Goal: Task Accomplishment & Management: Complete application form

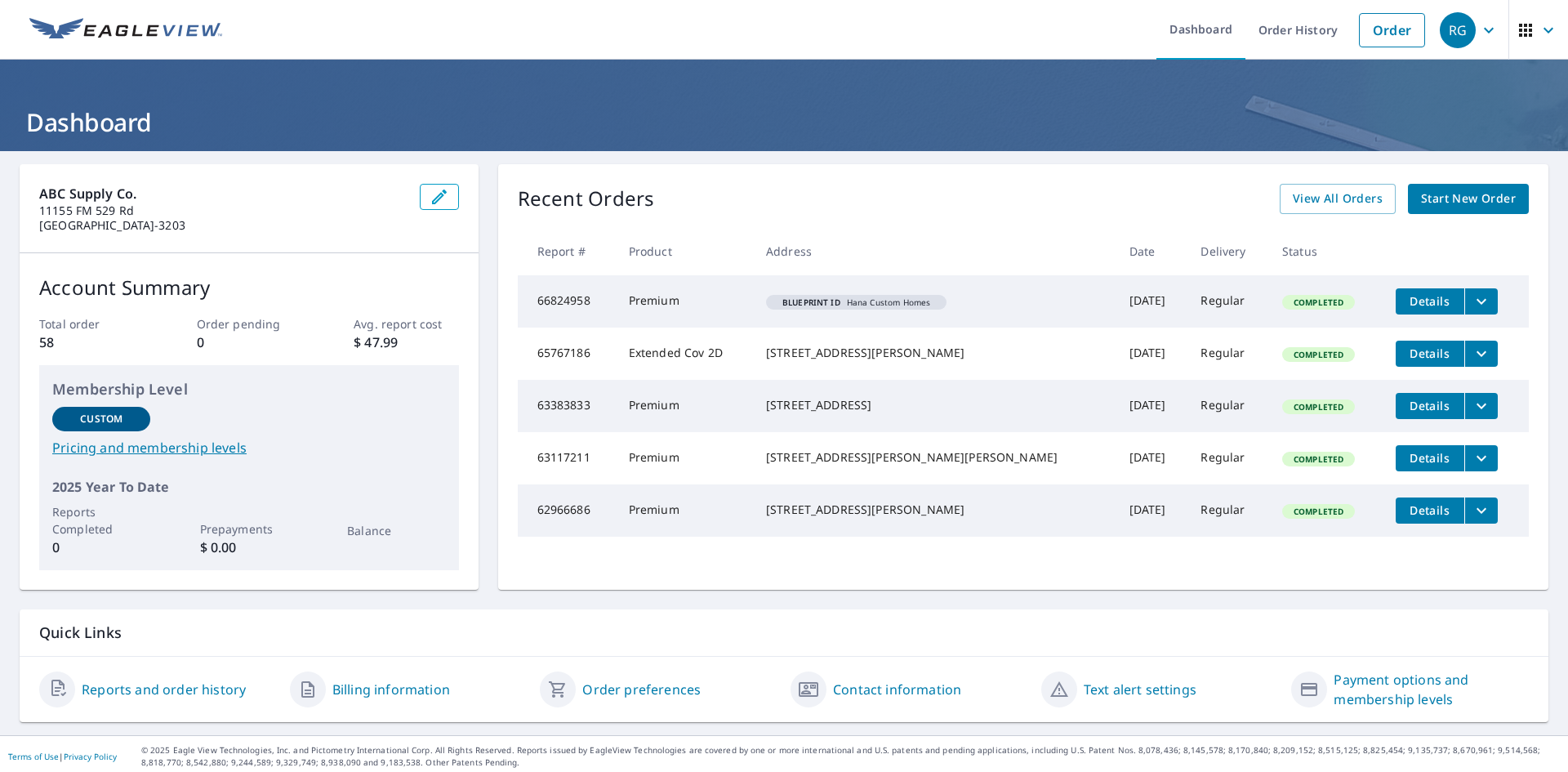
click at [1477, 201] on span "Start New Order" at bounding box center [1468, 198] width 94 height 20
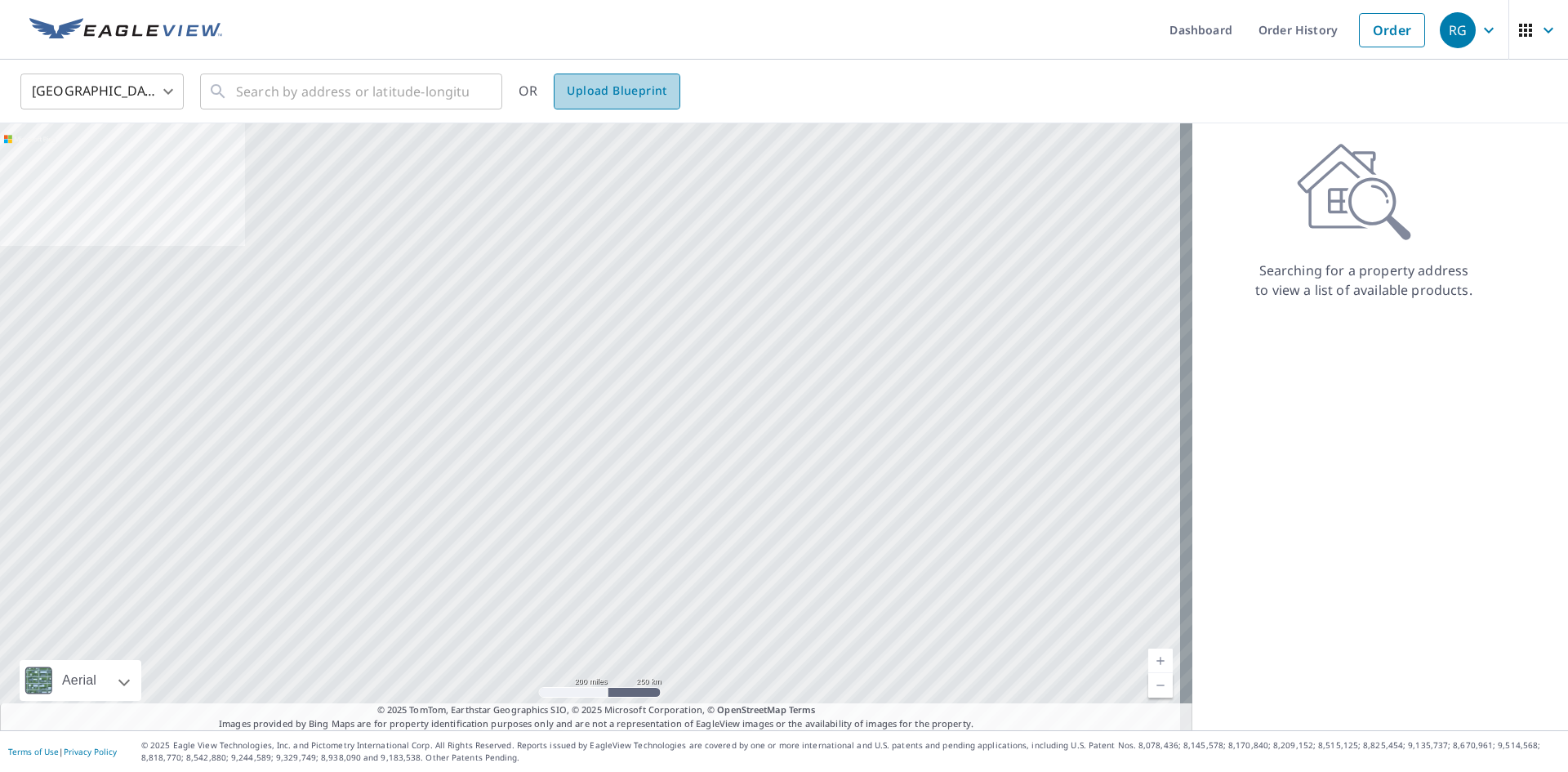
click at [588, 98] on span "Upload Blueprint" at bounding box center [616, 91] width 100 height 20
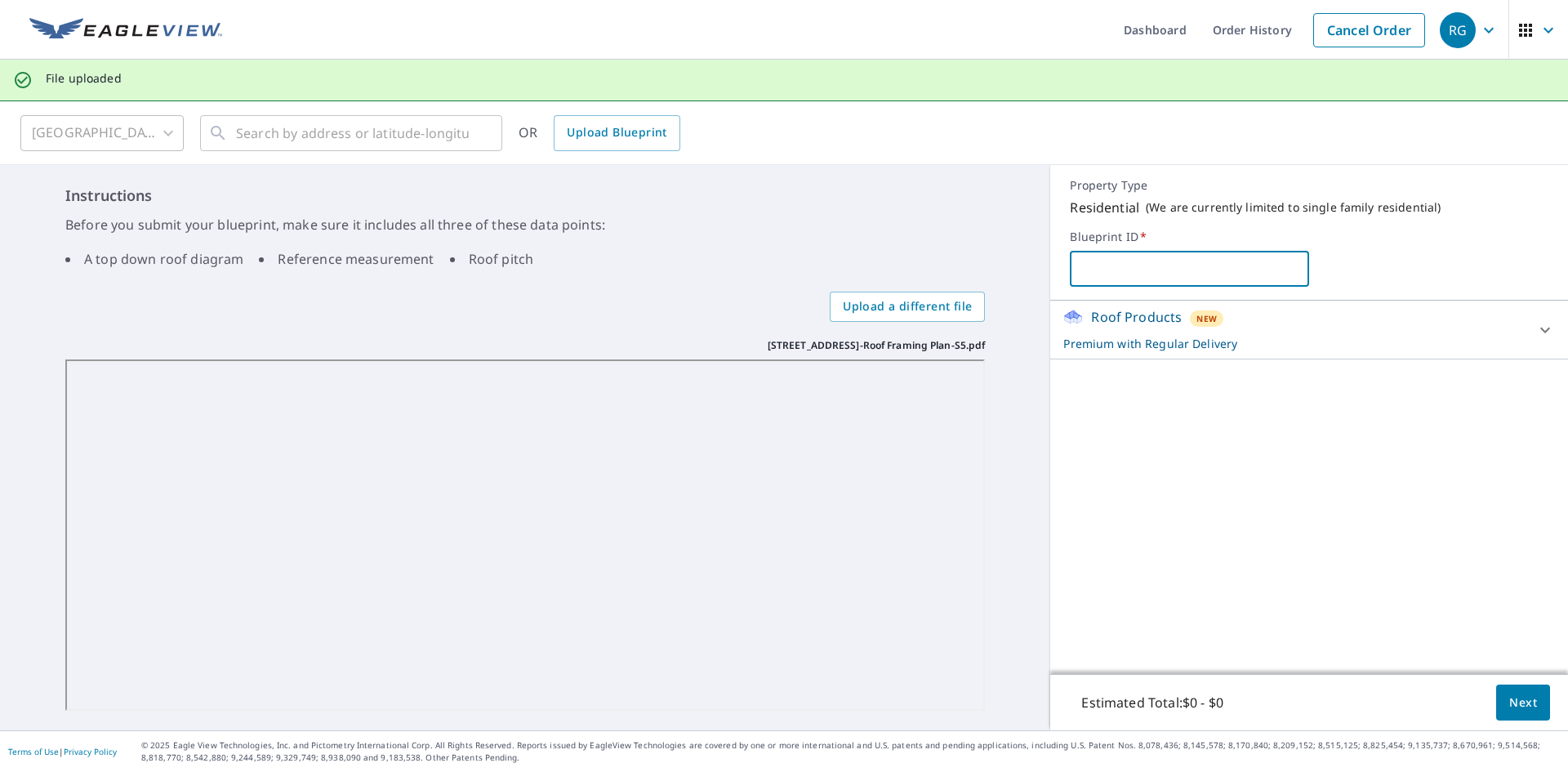
click at [1088, 271] on input "text" at bounding box center [1189, 269] width 239 height 46
type input "N"
click at [1155, 268] on input "[PERSON_NAME]-[STREET_ADDRESS]" at bounding box center [1189, 269] width 239 height 46
type input "[PERSON_NAME]-[STREET_ADDRESS]"
click at [1513, 704] on span "Next" at bounding box center [1522, 702] width 28 height 20
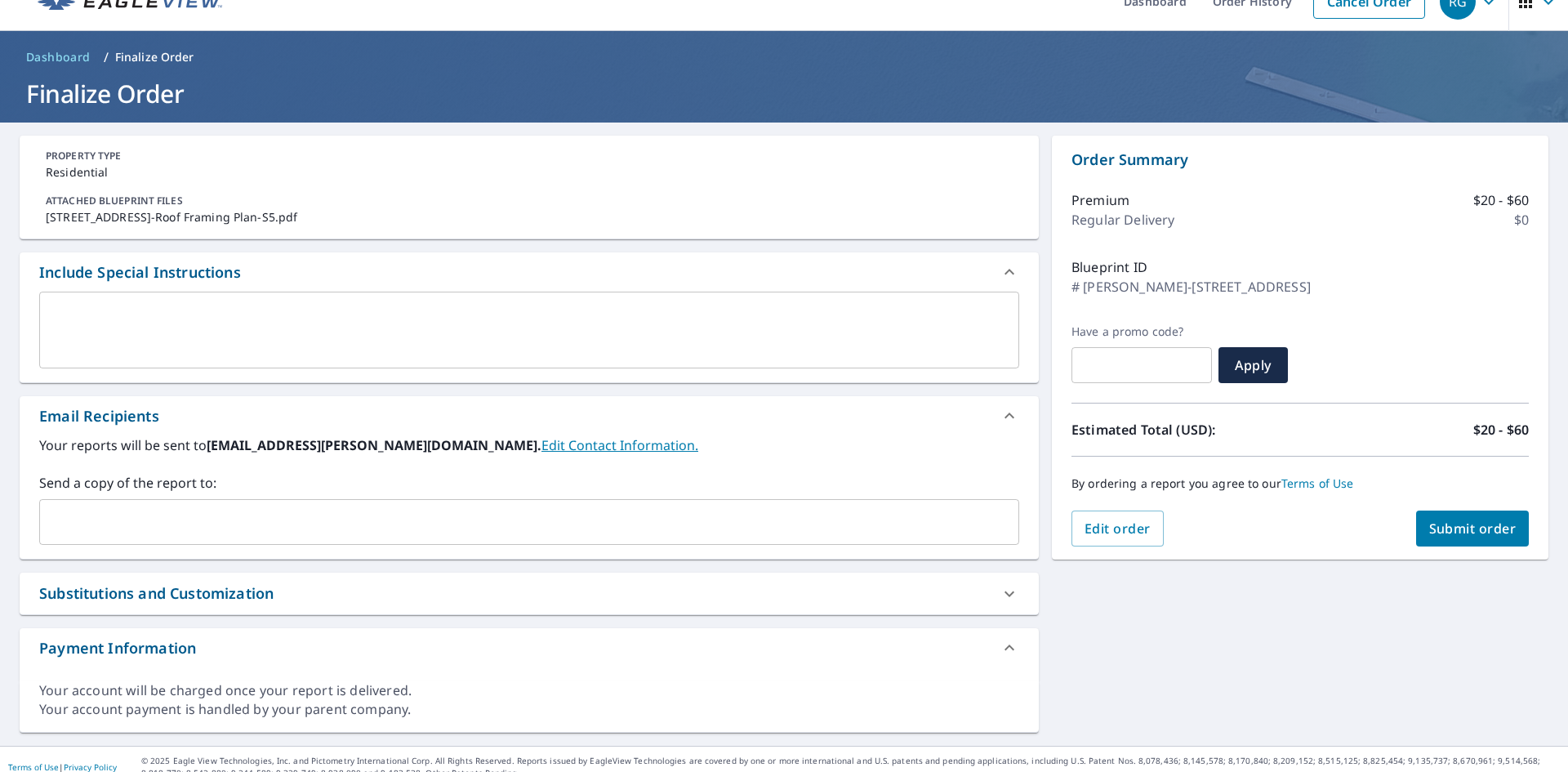
scroll to position [44, 0]
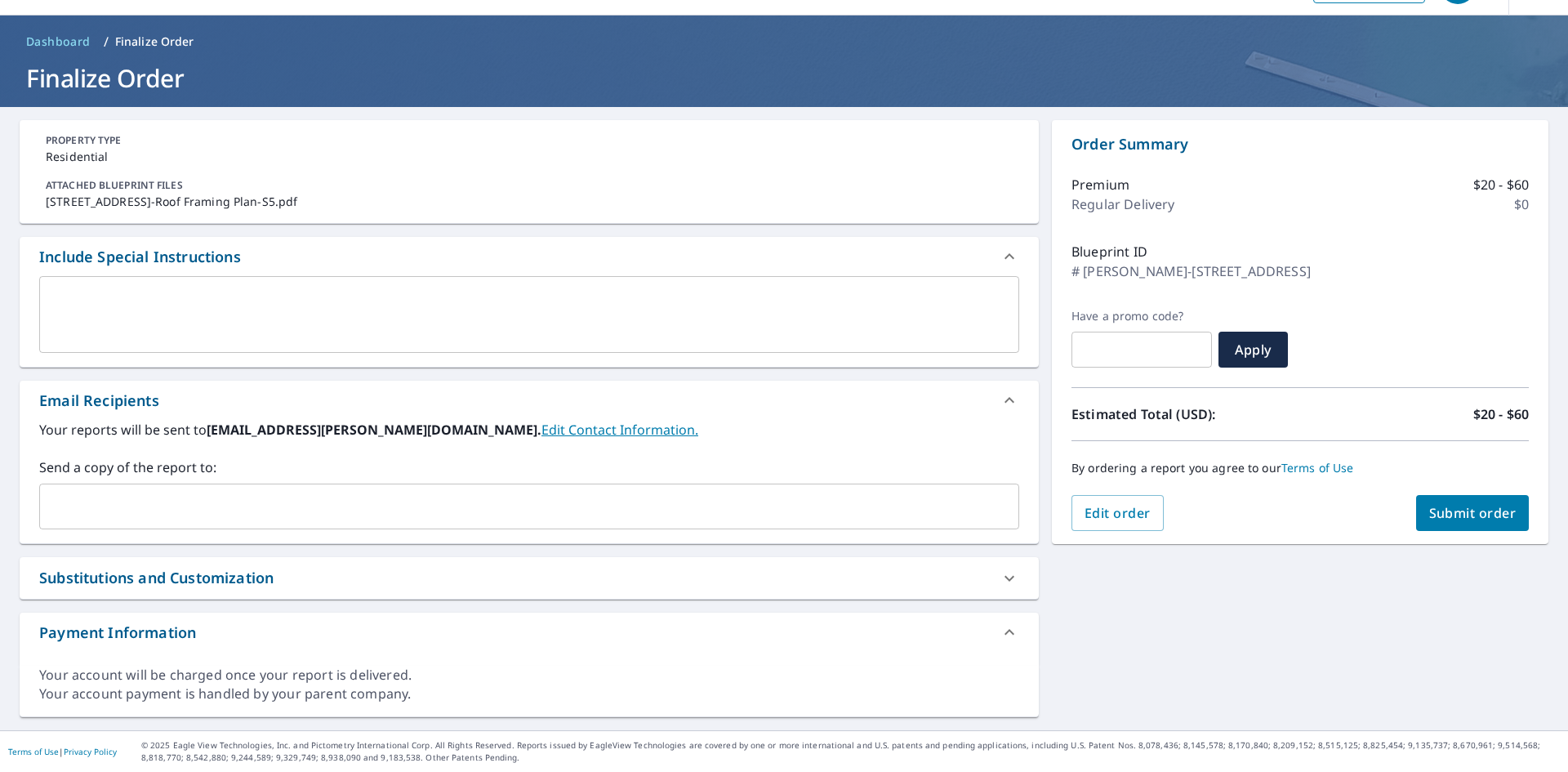
click at [1440, 524] on button "Submit order" at bounding box center [1473, 514] width 113 height 36
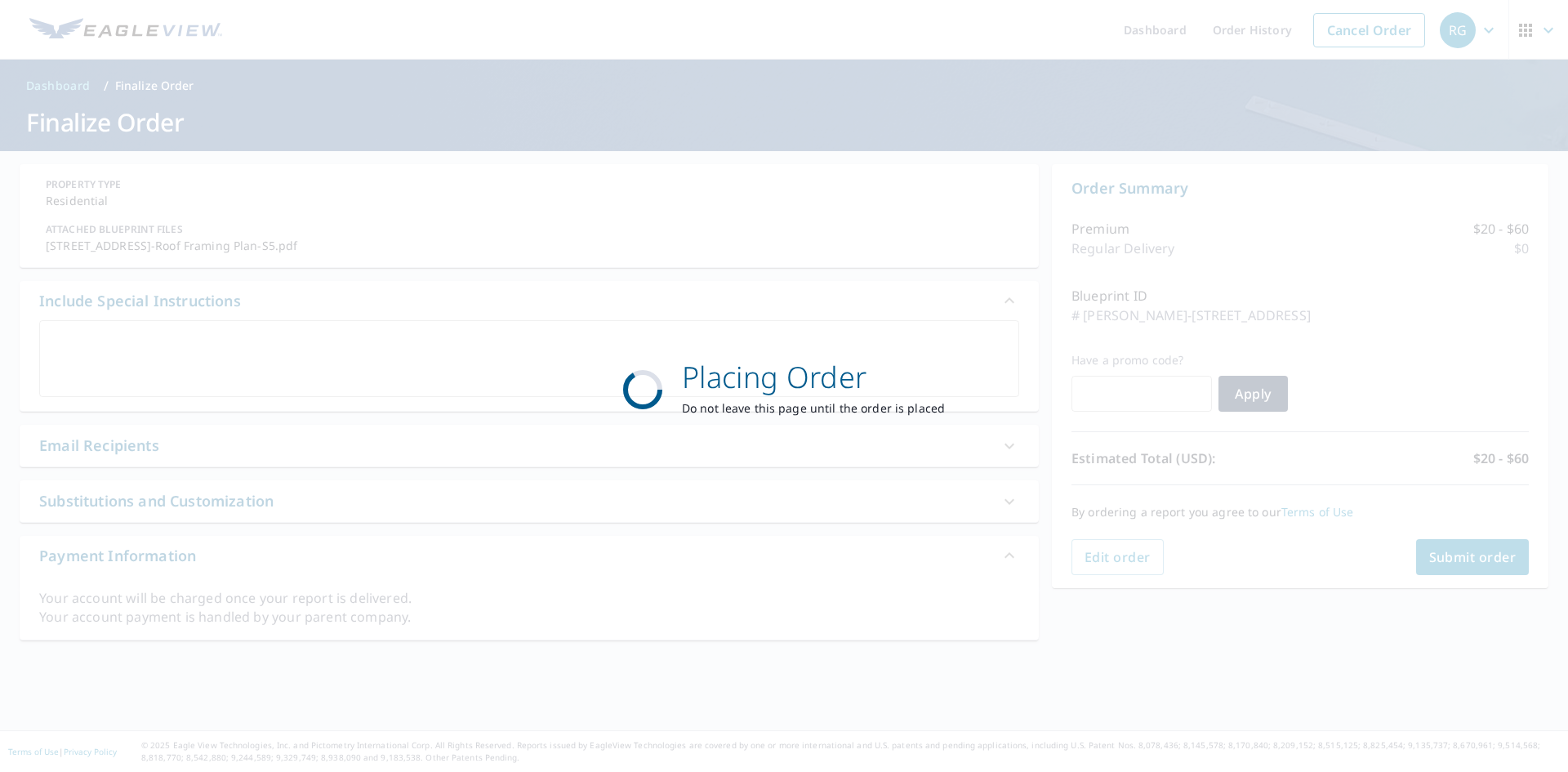
scroll to position [0, 0]
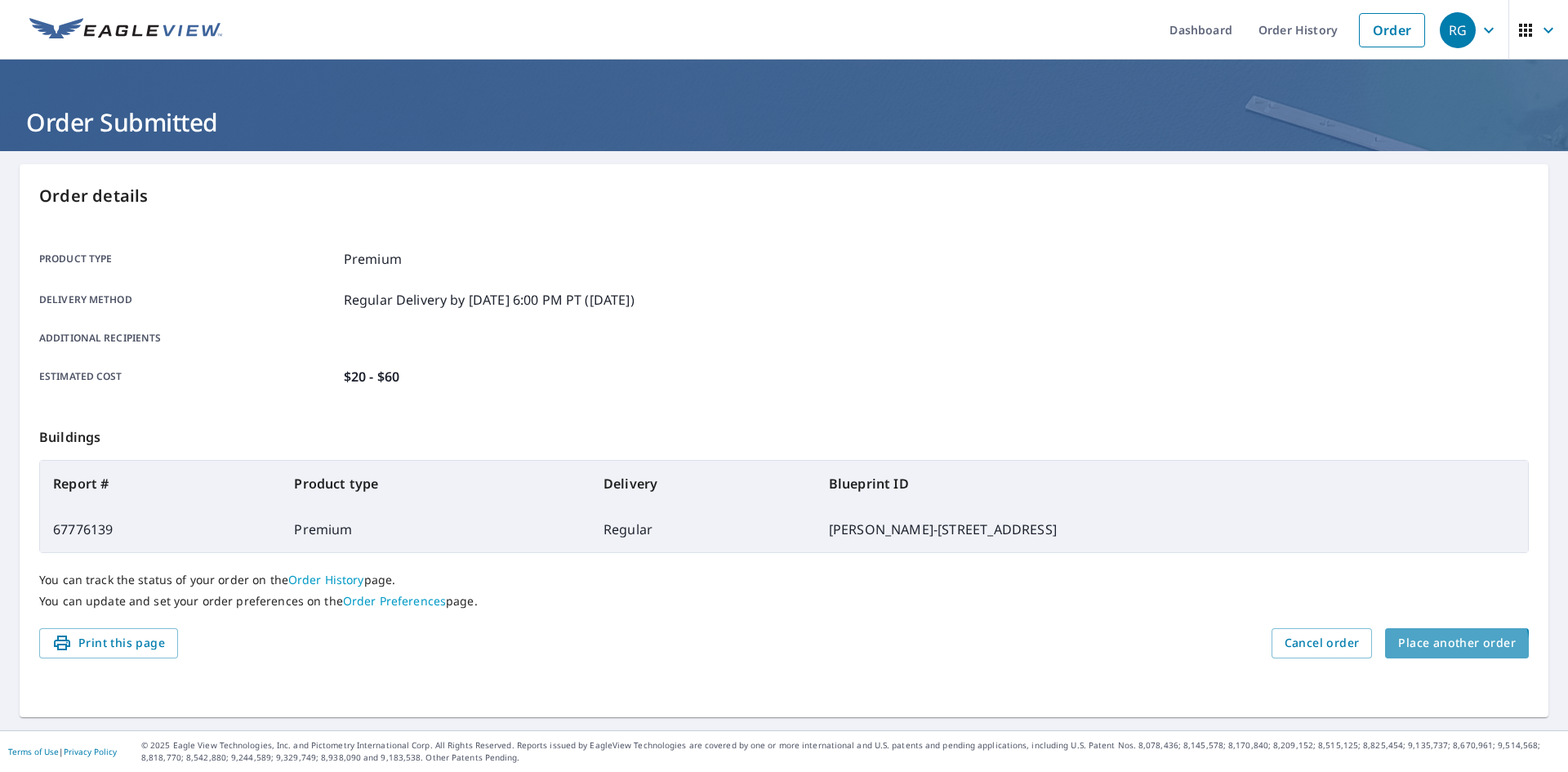
click at [1443, 650] on span "Place another order" at bounding box center [1457, 642] width 117 height 20
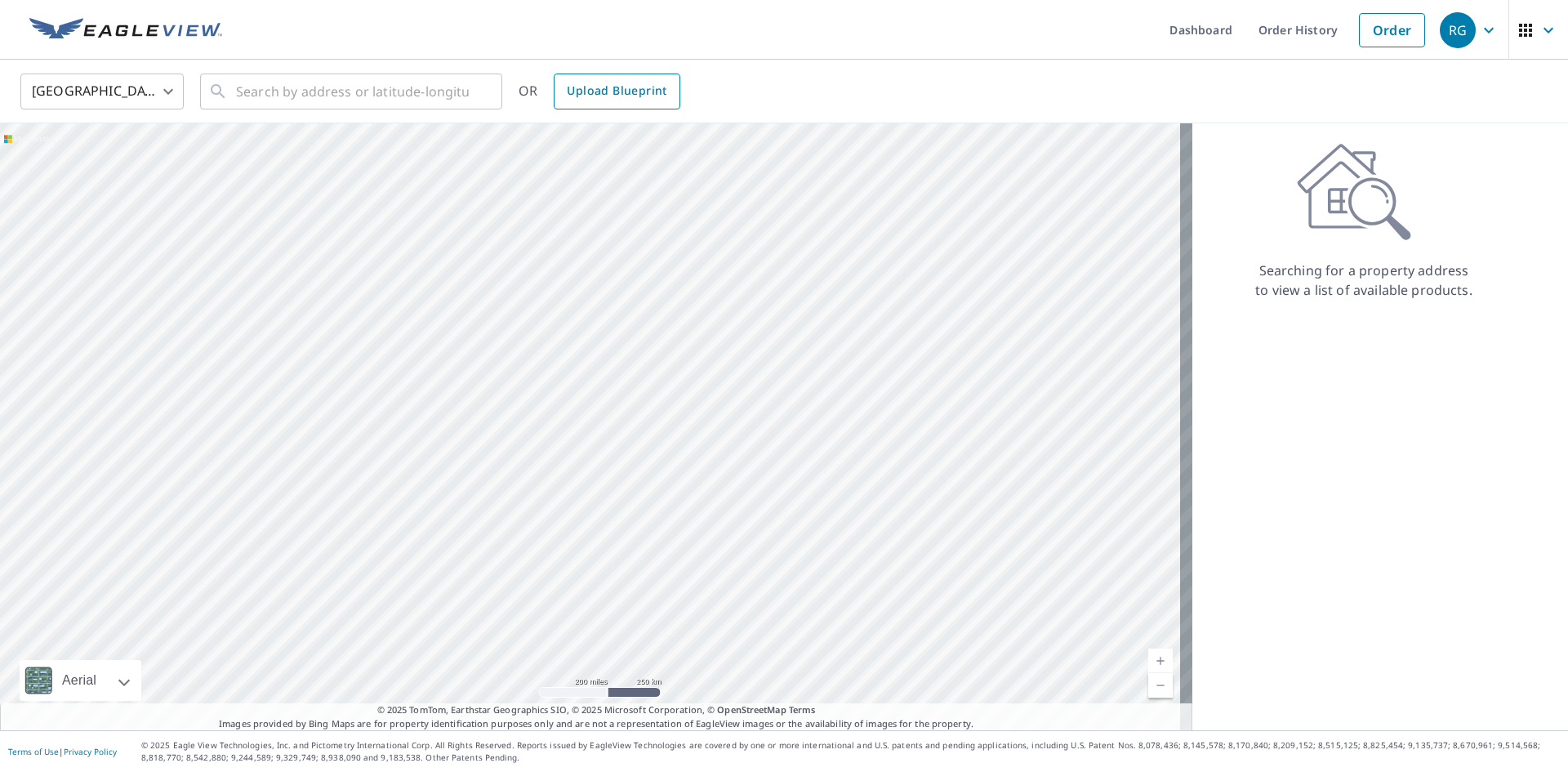
click at [649, 93] on span "Upload Blueprint" at bounding box center [616, 91] width 100 height 20
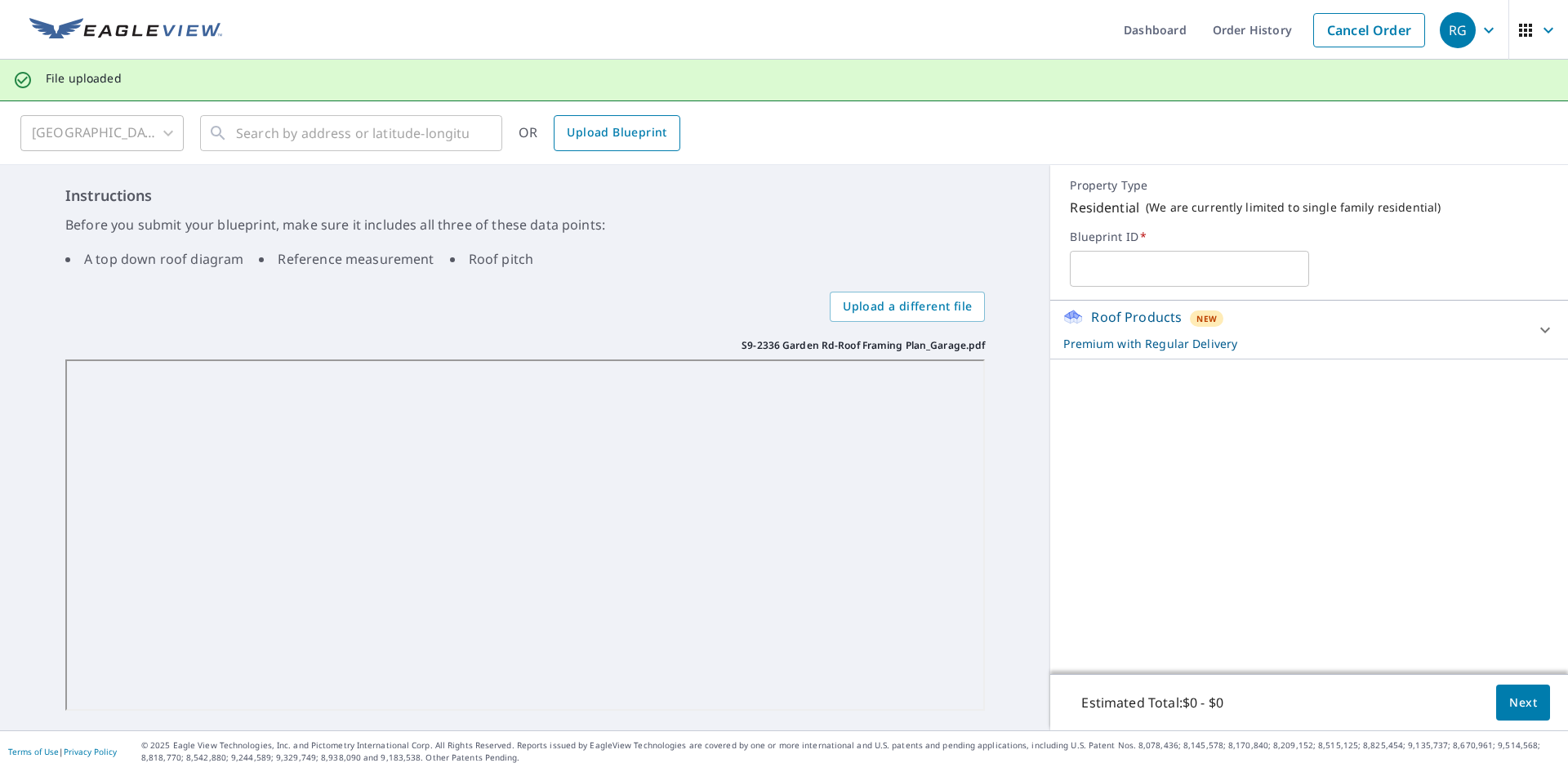
click at [590, 137] on span "Upload Blueprint" at bounding box center [616, 132] width 100 height 20
click at [1088, 279] on input "text" at bounding box center [1189, 269] width 239 height 46
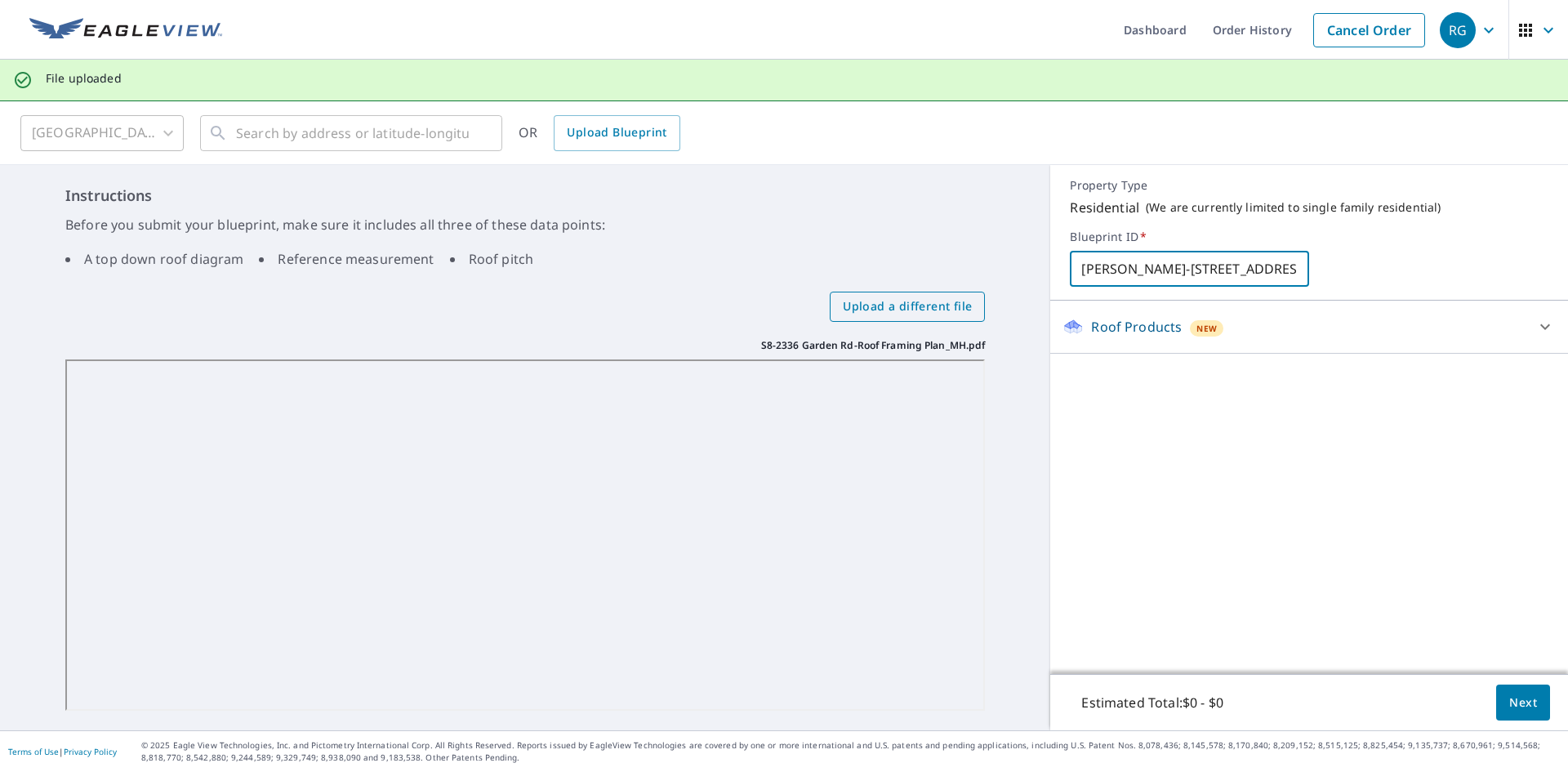
type input "[PERSON_NAME]-[STREET_ADDRESS]"
click at [905, 307] on span "Upload a different file" at bounding box center [907, 306] width 129 height 20
click at [0, 0] on input "Upload a different file" at bounding box center [0, 0] width 0 height 0
click at [871, 305] on span "Upload a different file" at bounding box center [907, 306] width 129 height 20
click at [0, 0] on input "Upload a different file" at bounding box center [0, 0] width 0 height 0
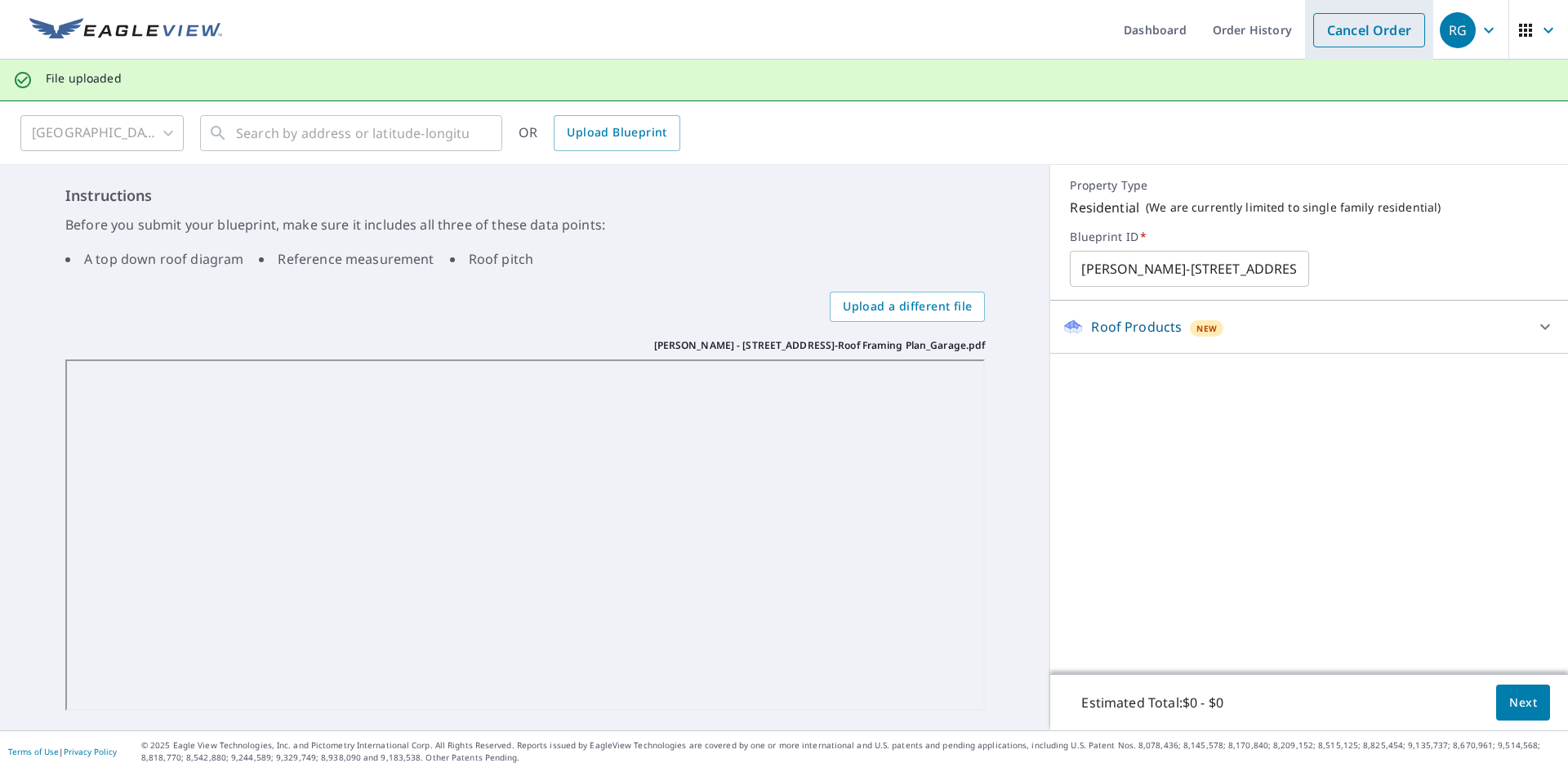
click at [1326, 24] on link "Cancel Order" at bounding box center [1369, 30] width 111 height 34
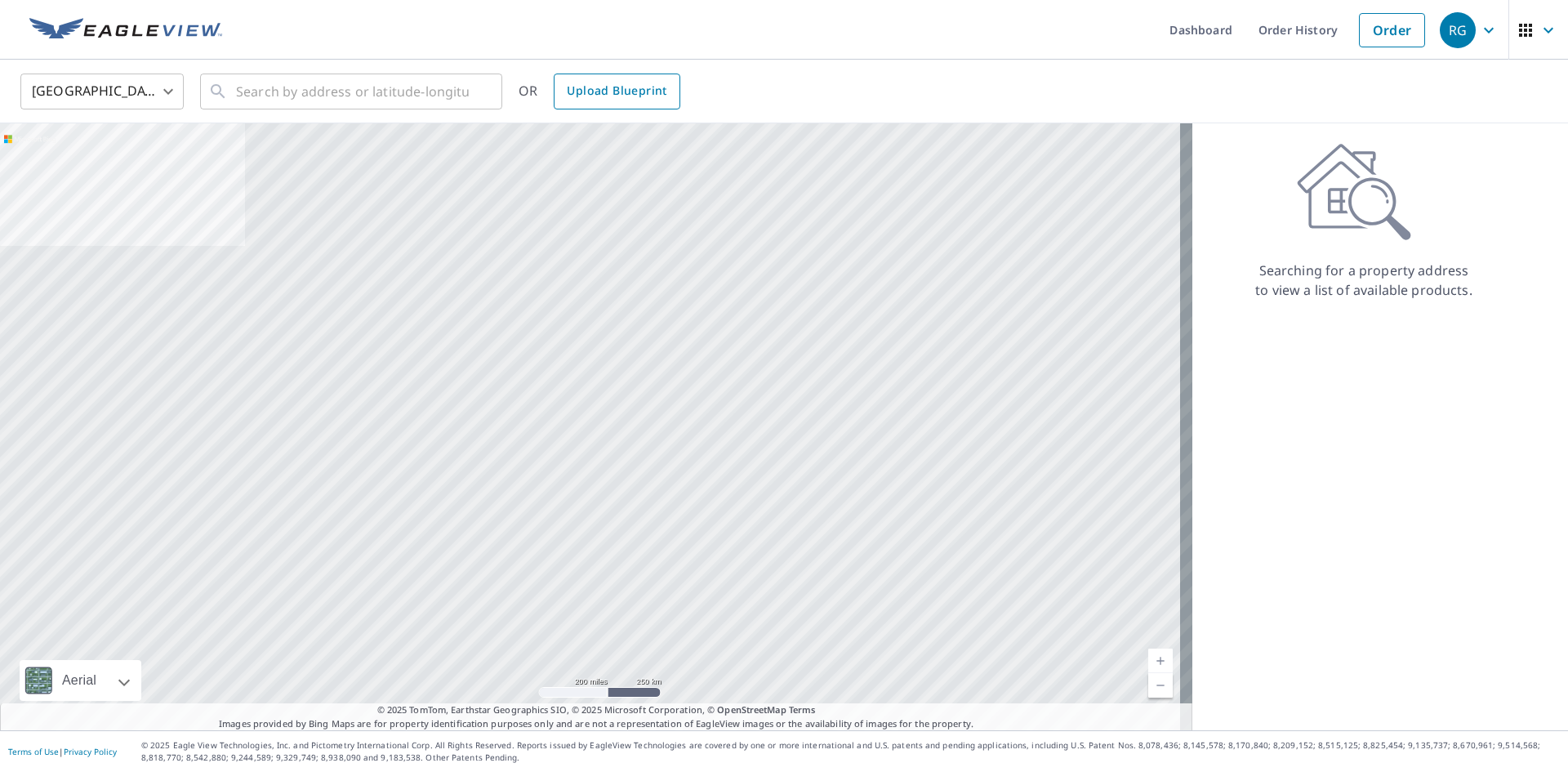
click at [613, 96] on span "Upload Blueprint" at bounding box center [616, 91] width 100 height 20
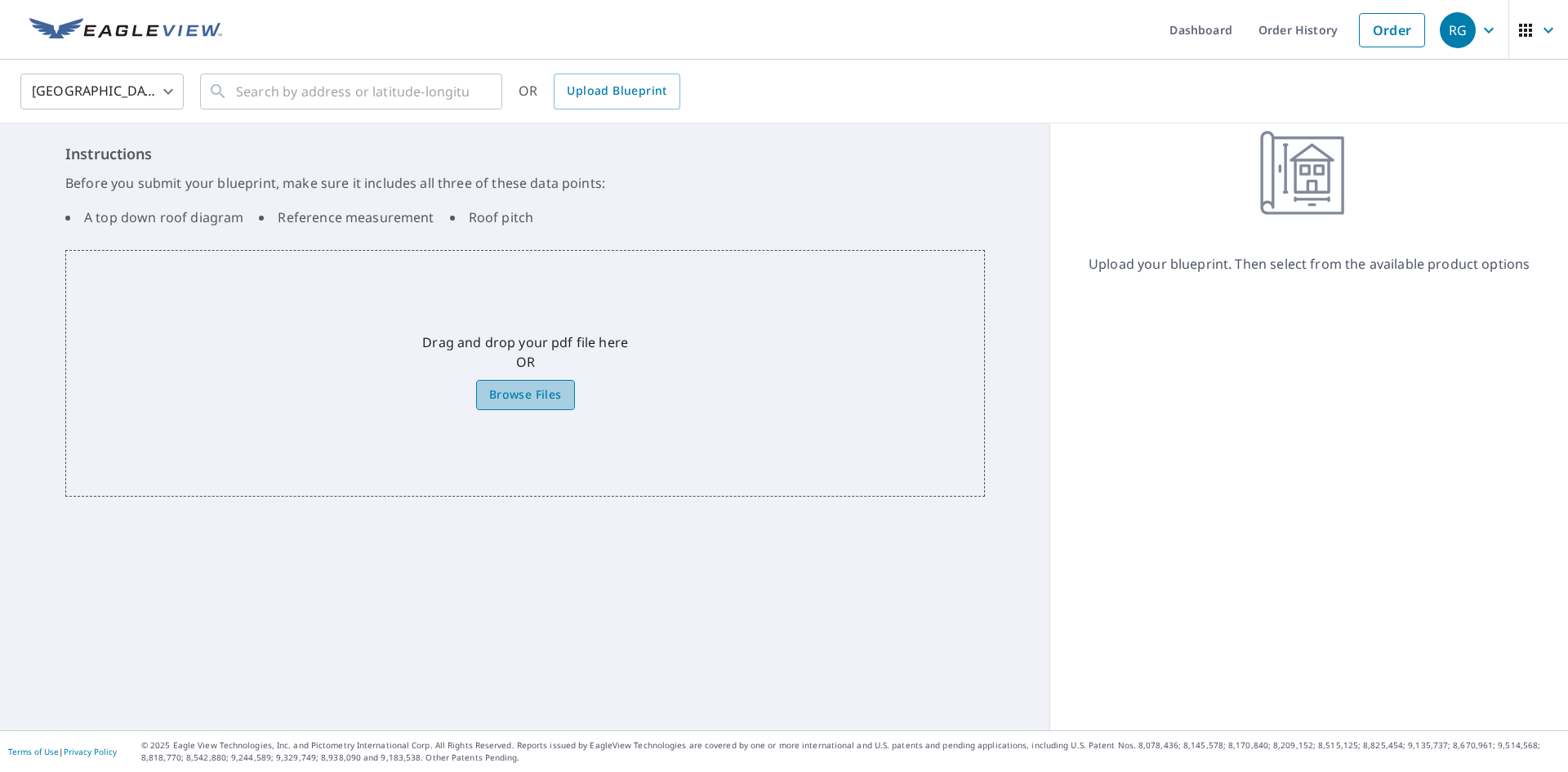
click at [536, 392] on span "Browse Files" at bounding box center [526, 395] width 72 height 20
click at [0, 0] on input "Browse Files" at bounding box center [0, 0] width 0 height 0
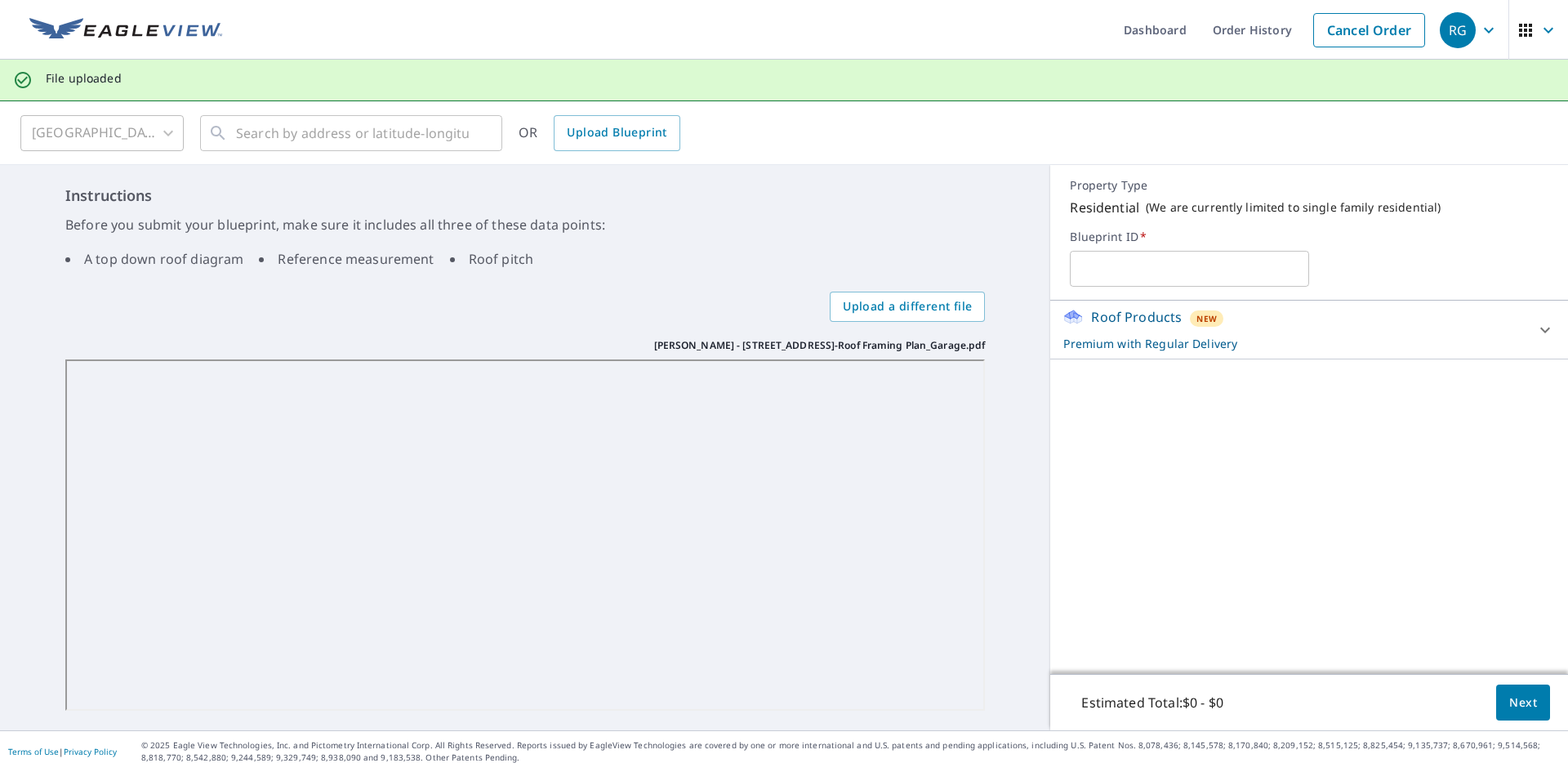
click at [1110, 268] on input "text" at bounding box center [1189, 269] width 239 height 46
type input "[PERSON_NAME] - [STREET_ADDRESS] - Garage"
click at [1509, 707] on span "Next" at bounding box center [1522, 702] width 28 height 20
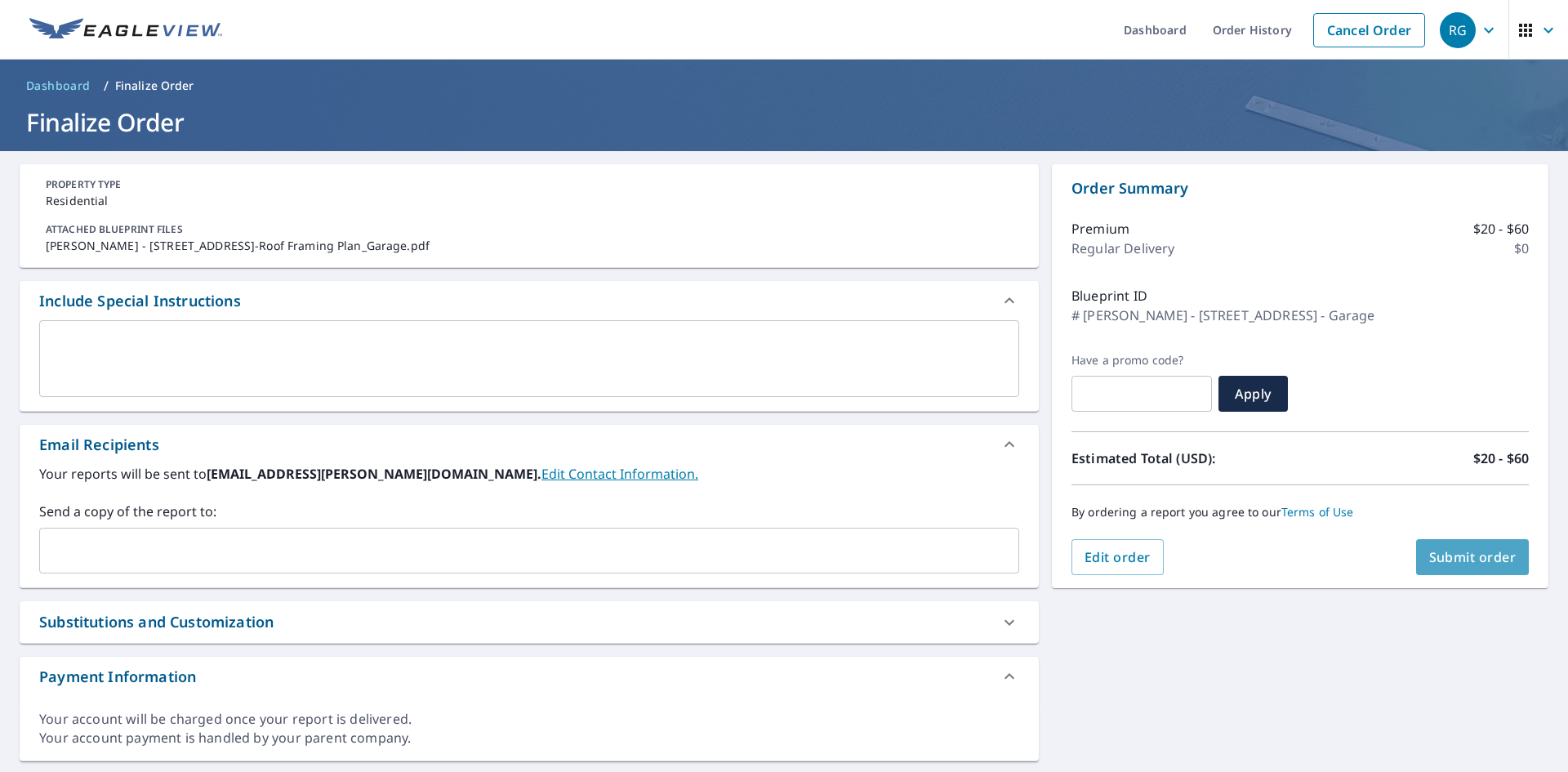
click at [1452, 563] on span "Submit order" at bounding box center [1473, 557] width 88 height 18
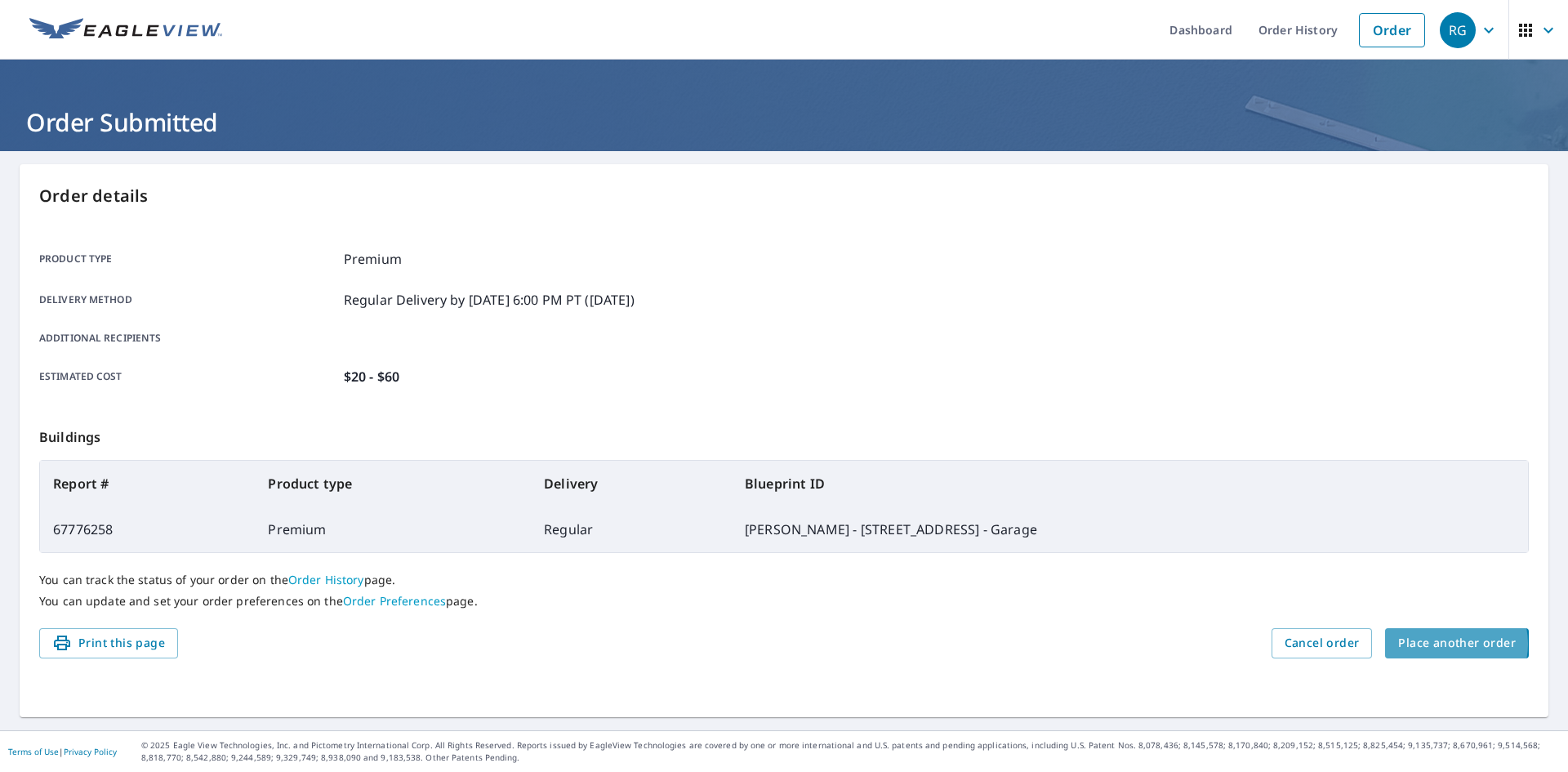
click at [1437, 644] on span "Place another order" at bounding box center [1457, 642] width 117 height 20
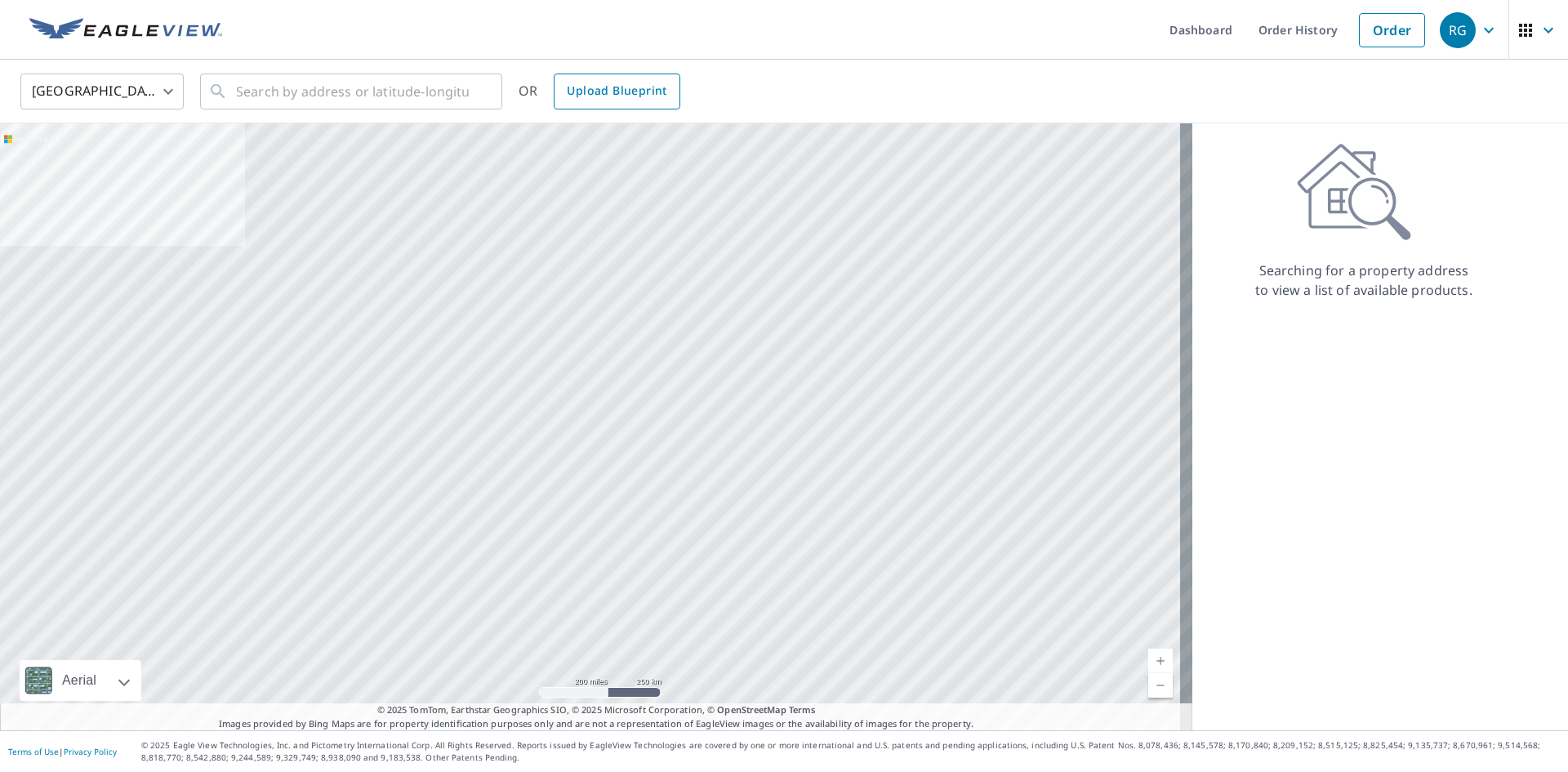
click at [624, 95] on span "Upload Blueprint" at bounding box center [616, 91] width 100 height 20
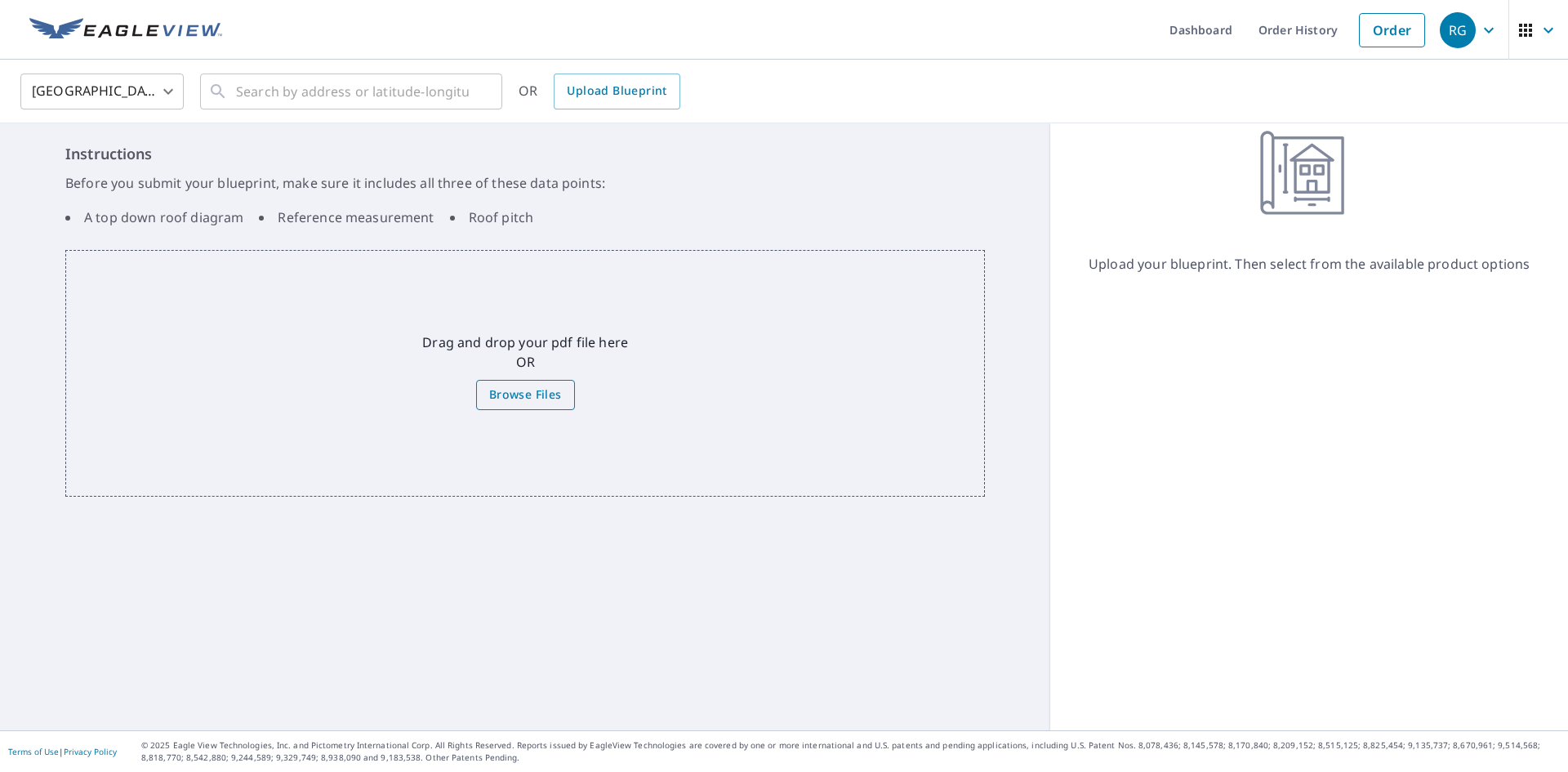
click at [526, 394] on span "Browse Files" at bounding box center [526, 395] width 72 height 20
click at [0, 0] on input "Browse Files" at bounding box center [0, 0] width 0 height 0
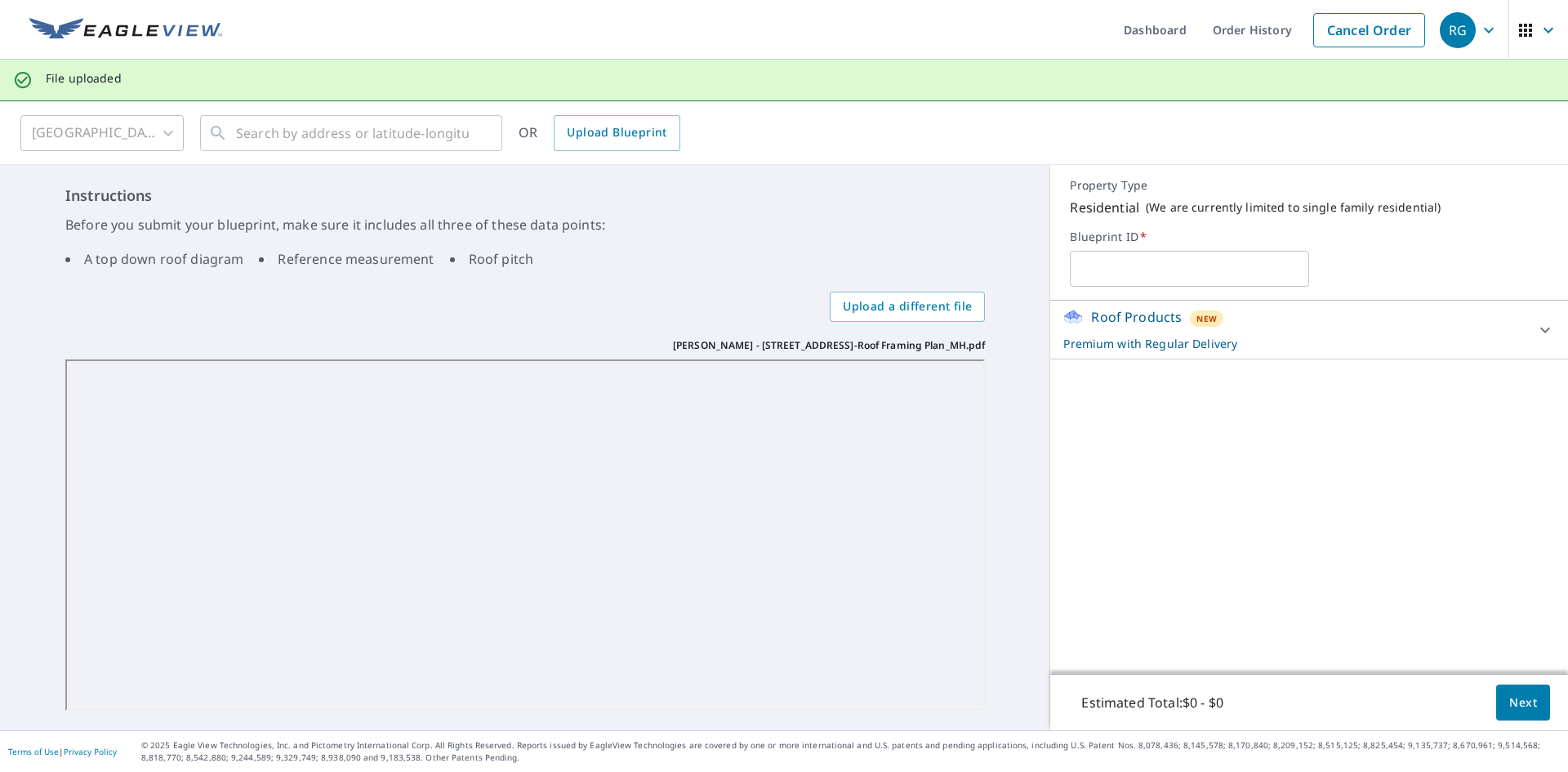
click at [1093, 276] on input "text" at bounding box center [1189, 269] width 239 height 46
type input "[PERSON_NAME] - [STREET_ADDRESS] Home"
click at [1520, 690] on button "Next" at bounding box center [1523, 702] width 54 height 37
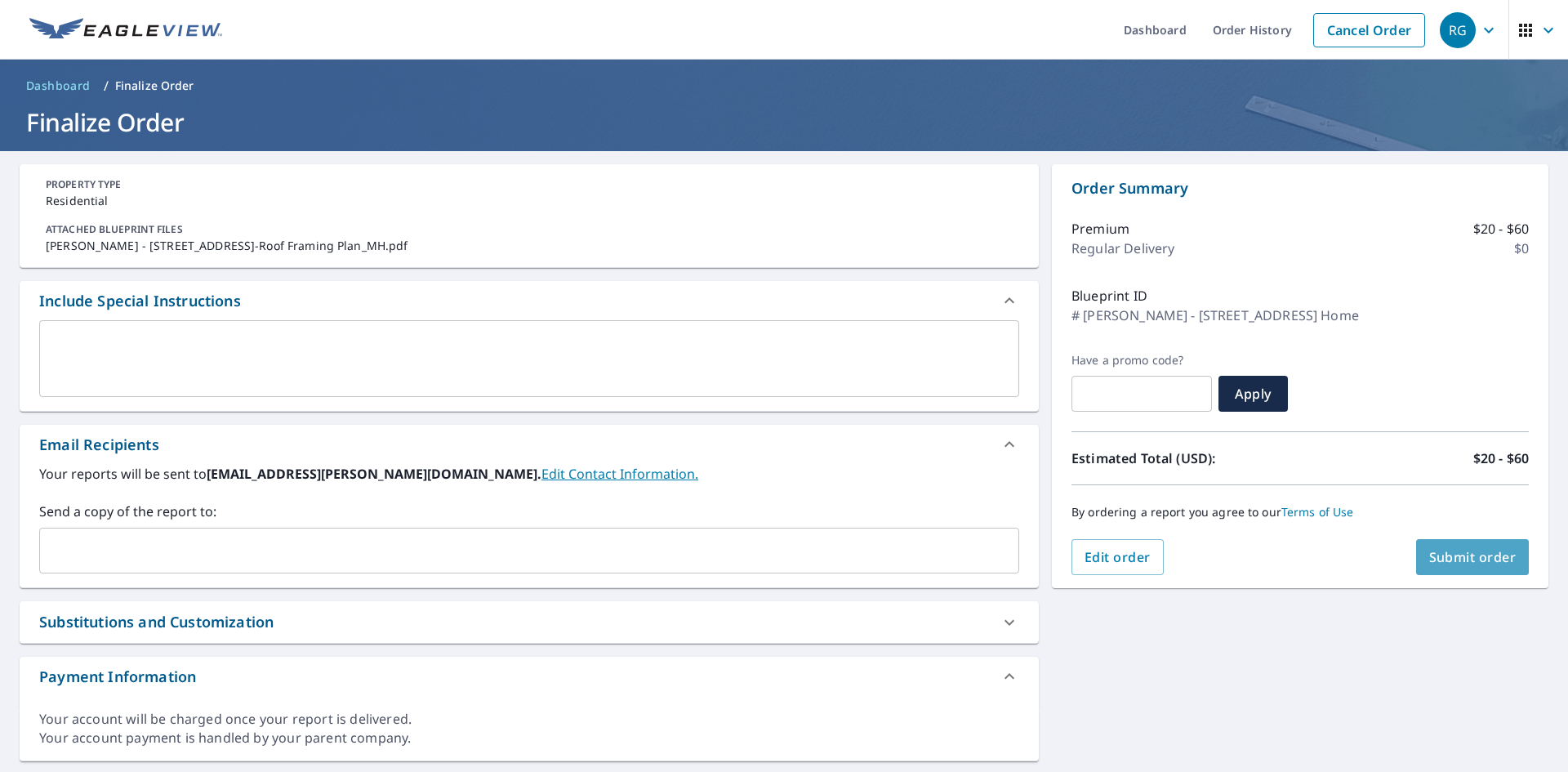
click at [1466, 559] on span "Submit order" at bounding box center [1473, 557] width 88 height 18
